Goal: Information Seeking & Learning: Find specific fact

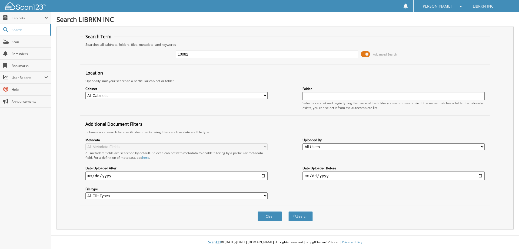
type input "10082"
click at [289, 211] on button "Search" at bounding box center [301, 216] width 24 height 10
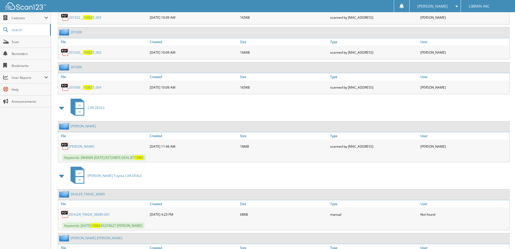
scroll to position [1759, 0]
click at [83, 144] on link "THOMPSON, TYRONE" at bounding box center [81, 146] width 25 height 5
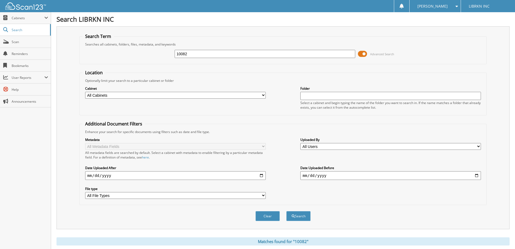
scroll to position [0, 0]
drag, startPoint x: 200, startPoint y: 55, endPoint x: 170, endPoint y: 54, distance: 29.8
click at [170, 54] on div "10082 Advanced Search" at bounding box center [283, 54] width 401 height 15
type input "23585"
click at [287, 211] on button "Search" at bounding box center [299, 216] width 24 height 10
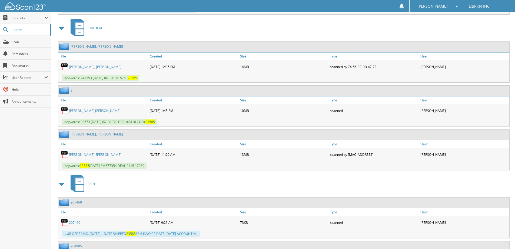
scroll to position [1353, 0]
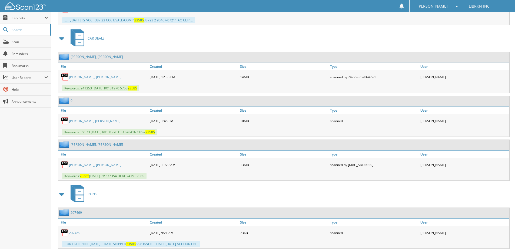
click at [89, 121] on link "PULIDO FLORES, REYNALDO" at bounding box center [95, 121] width 52 height 5
click at [89, 77] on link "PULIDO FLORES, JOSE" at bounding box center [95, 77] width 52 height 5
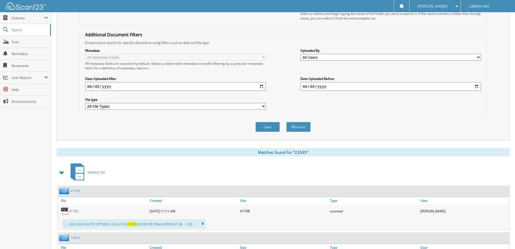
scroll to position [0, 0]
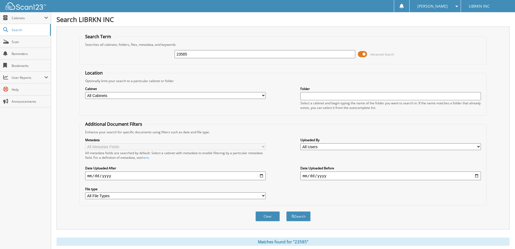
drag, startPoint x: 193, startPoint y: 50, endPoint x: 166, endPoint y: 55, distance: 27.4
click at [166, 55] on div "23585 Advanced Search" at bounding box center [283, 54] width 401 height 15
type input "HOW501450"
click at [296, 217] on button "Search" at bounding box center [299, 216] width 24 height 10
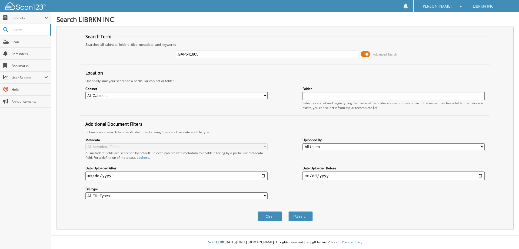
type input "GAP641805"
click at [289, 211] on button "Search" at bounding box center [301, 216] width 24 height 10
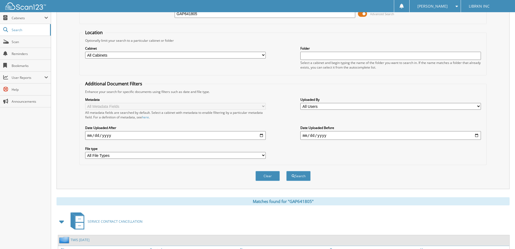
scroll to position [84, 0]
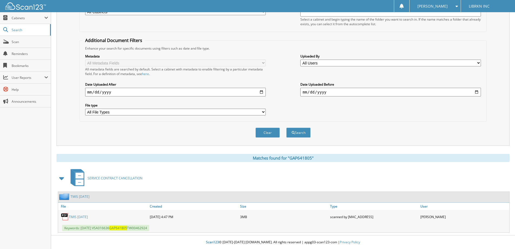
click at [79, 216] on link "TMIS JUN 25" at bounding box center [78, 216] width 19 height 5
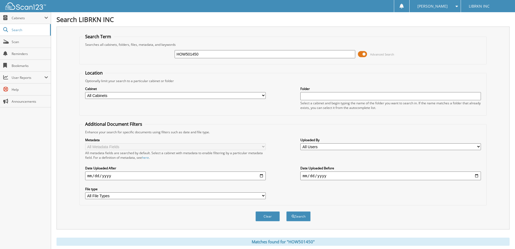
drag, startPoint x: 205, startPoint y: 57, endPoint x: 164, endPoint y: 54, distance: 40.9
click at [164, 54] on div "HOW501450 Advanced Search" at bounding box center [283, 54] width 401 height 15
type input "HOWARD"
click at [287, 211] on button "Search" at bounding box center [299, 216] width 24 height 10
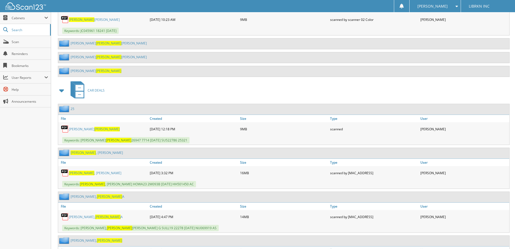
scroll to position [1001, 0]
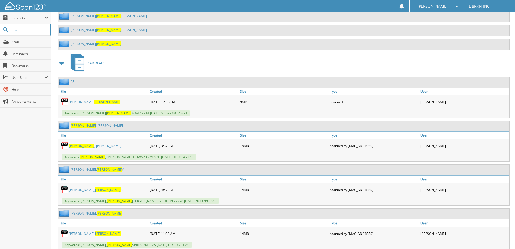
click at [75, 145] on span "[PERSON_NAME]" at bounding box center [81, 145] width 25 height 5
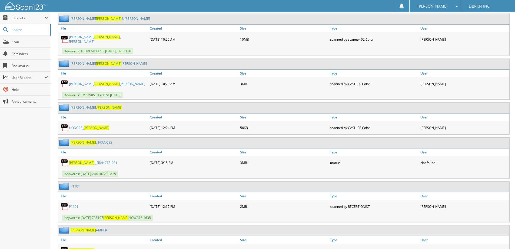
scroll to position [551, 0]
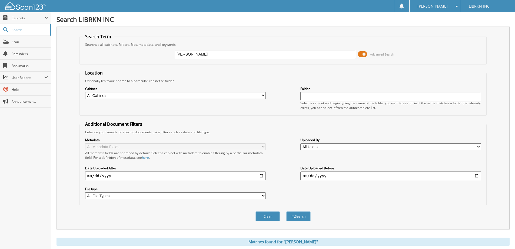
click at [215, 51] on input "[PERSON_NAME]" at bounding box center [265, 54] width 181 height 8
type input "HAWKS"
click at [287, 211] on button "Search" at bounding box center [299, 216] width 24 height 10
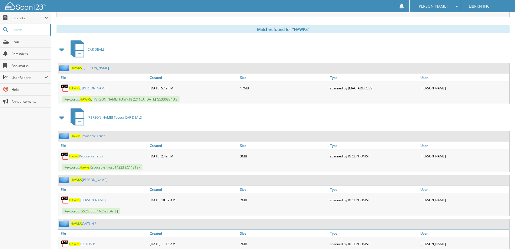
scroll to position [216, 0]
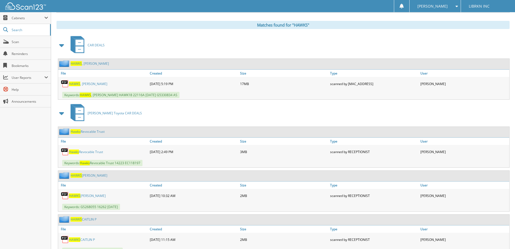
click at [89, 84] on link "HAWKS , [PERSON_NAME]" at bounding box center [88, 83] width 38 height 5
